Goal: Task Accomplishment & Management: Manage account settings

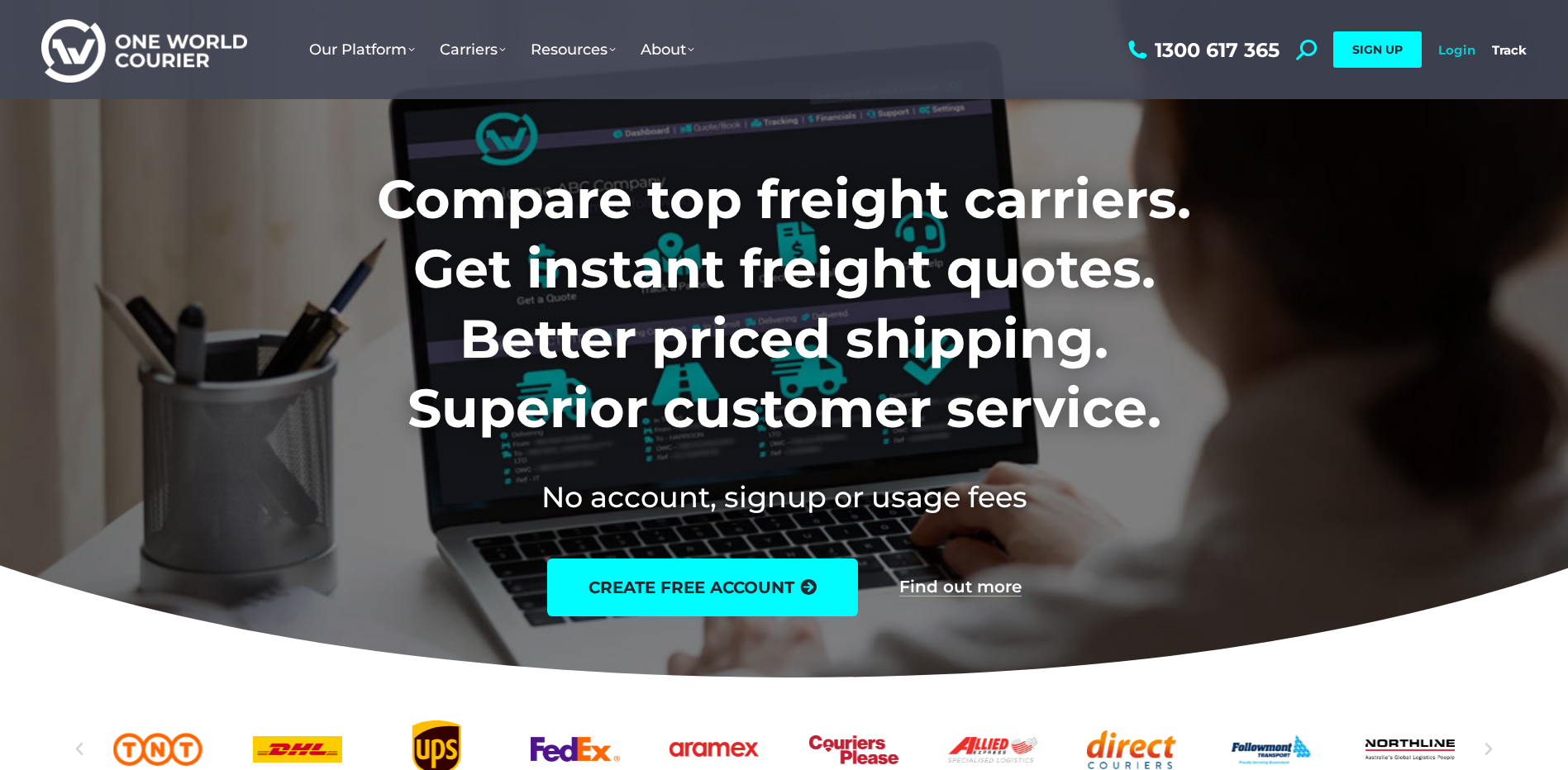
click at [1462, 49] on link "Login" at bounding box center [1458, 50] width 37 height 16
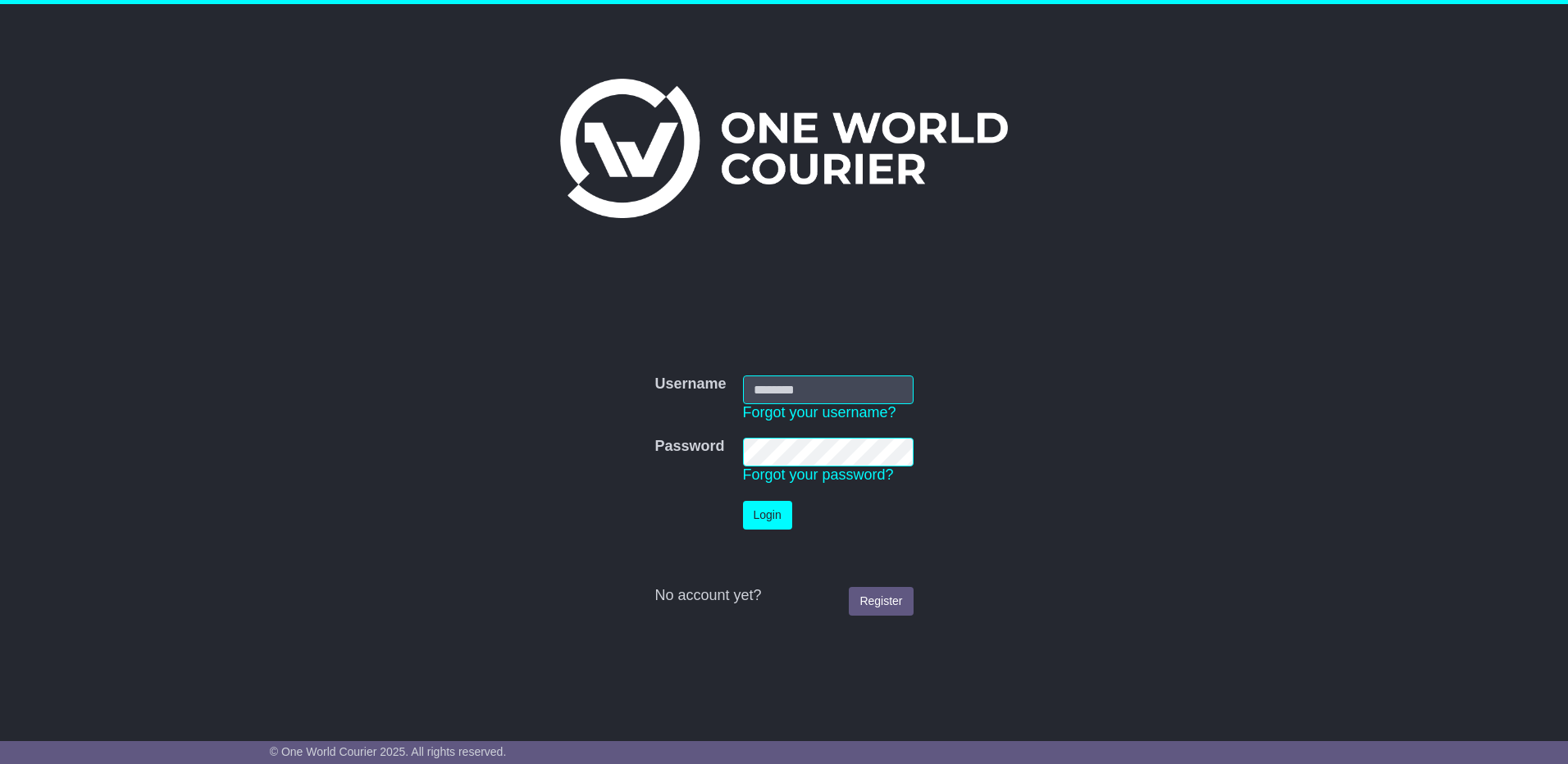
type input "**********"
click at [769, 512] on button "Login" at bounding box center [768, 515] width 49 height 28
